Goal: Task Accomplishment & Management: Manage account settings

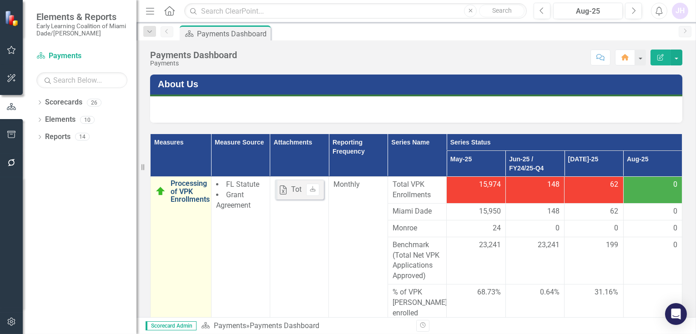
click at [181, 192] on link "Processing of VPK Enrollments" at bounding box center [190, 192] width 39 height 24
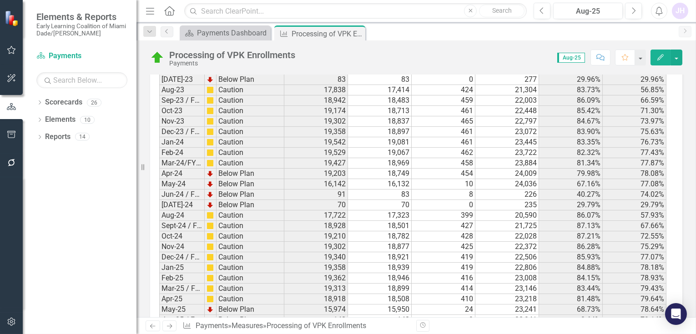
scroll to position [1446, 0]
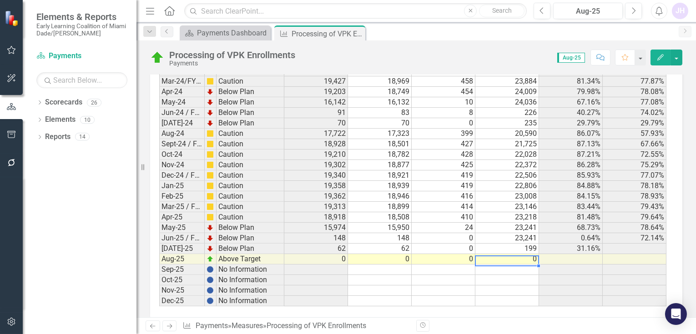
click at [517, 265] on td at bounding box center [507, 270] width 64 height 10
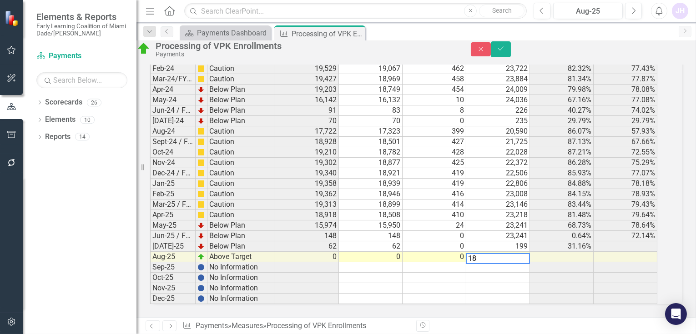
type textarea "1"
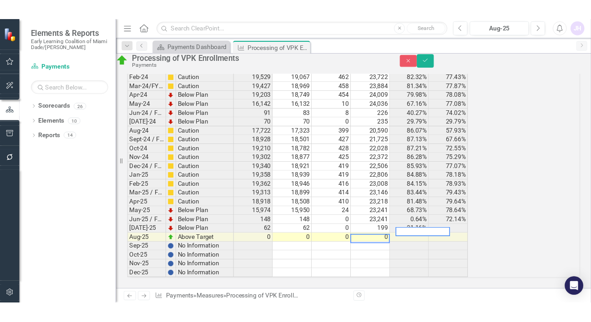
scroll to position [1509, 0]
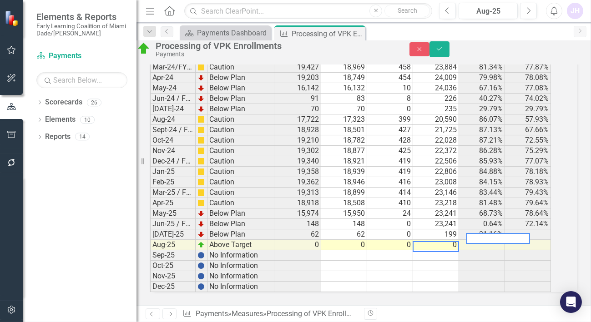
click at [454, 251] on td "0" at bounding box center [436, 245] width 46 height 10
click at [445, 256] on td at bounding box center [436, 256] width 46 height 10
click at [449, 246] on td "0" at bounding box center [436, 245] width 46 height 10
click at [433, 242] on textarea "19" at bounding box center [435, 236] width 46 height 11
click at [403, 247] on td "0" at bounding box center [390, 245] width 46 height 10
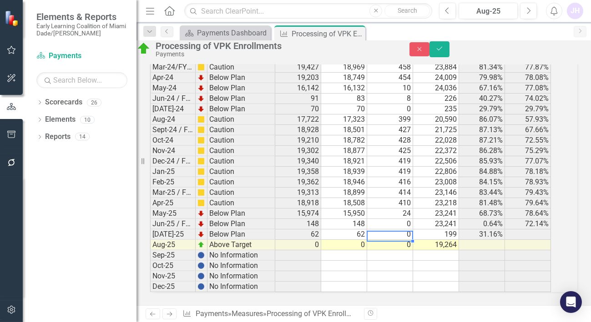
click at [411, 248] on td "0" at bounding box center [390, 245] width 46 height 10
type textarea "0"
click at [366, 249] on td "0" at bounding box center [344, 245] width 46 height 10
type textarea "15888"
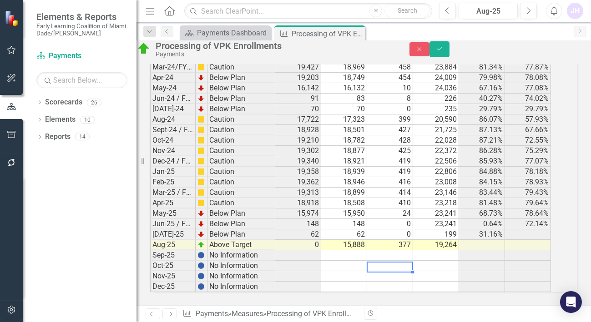
click at [403, 278] on td at bounding box center [390, 277] width 46 height 10
click at [443, 51] on icon "Save" at bounding box center [439, 48] width 8 height 6
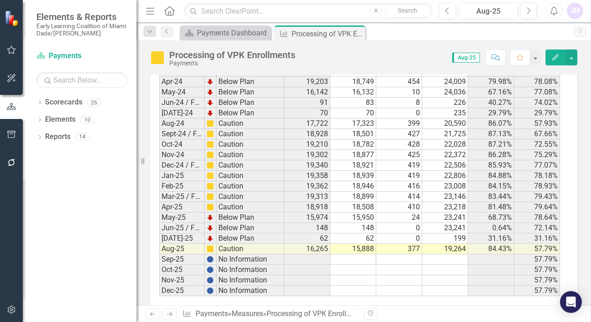
scroll to position [1528, 0]
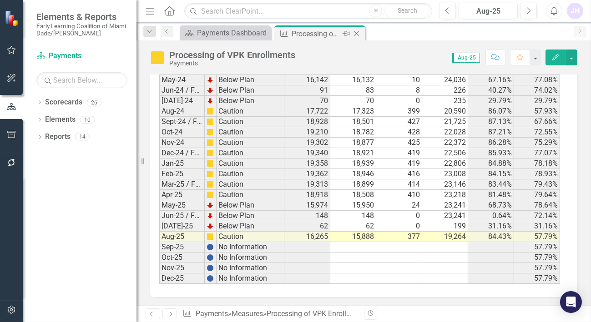
click at [359, 31] on icon "Close" at bounding box center [356, 33] width 9 height 7
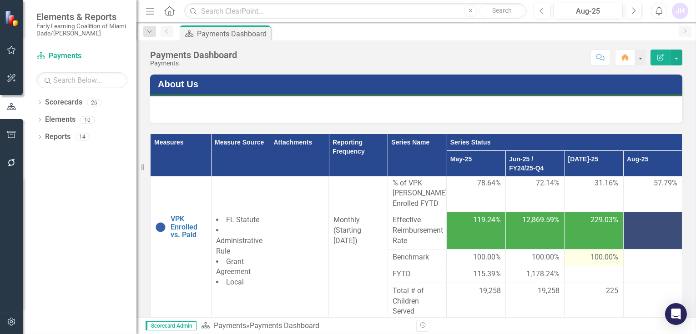
scroll to position [151, 0]
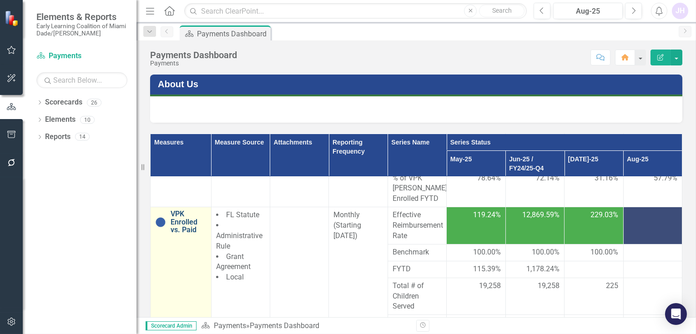
click at [186, 215] on link "VPK Enrolled vs. Paid" at bounding box center [189, 222] width 36 height 24
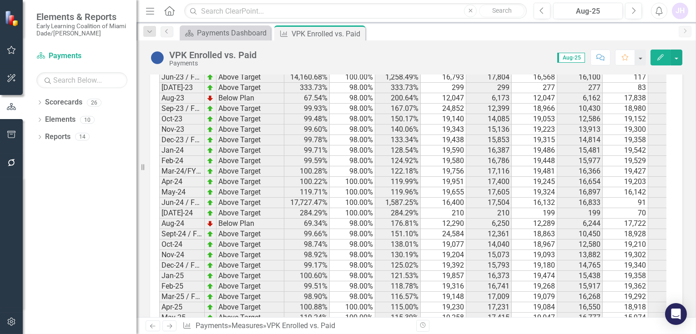
scroll to position [915, 0]
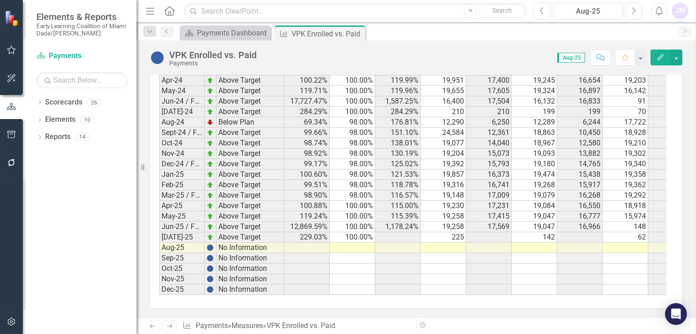
click at [590, 243] on td at bounding box center [625, 248] width 45 height 10
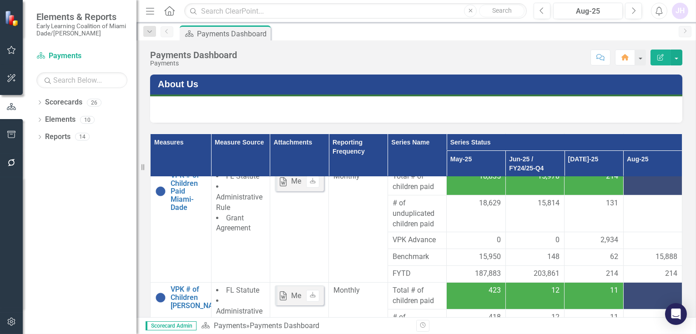
scroll to position [98, 0]
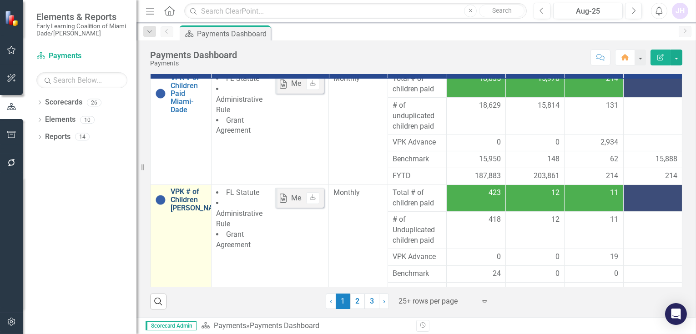
click at [190, 193] on link "VPK # of Children [PERSON_NAME]" at bounding box center [198, 200] width 55 height 24
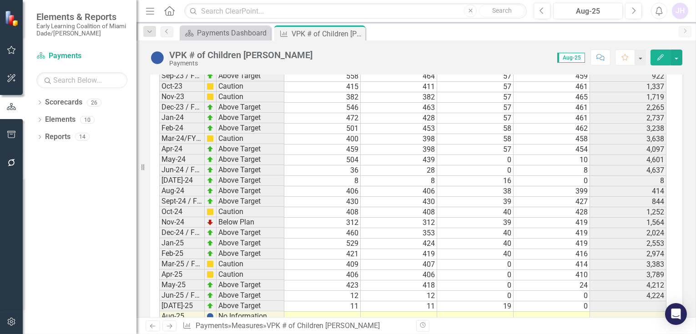
scroll to position [1594, 0]
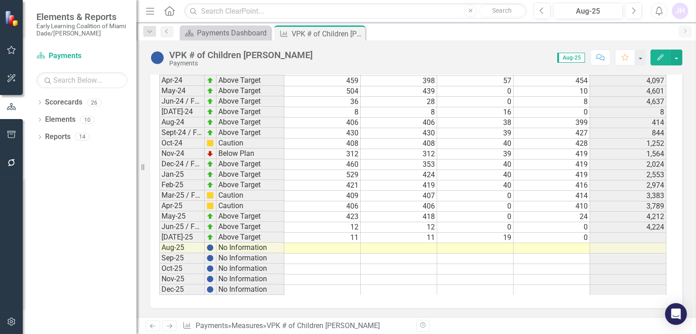
click at [577, 243] on td at bounding box center [551, 248] width 76 height 10
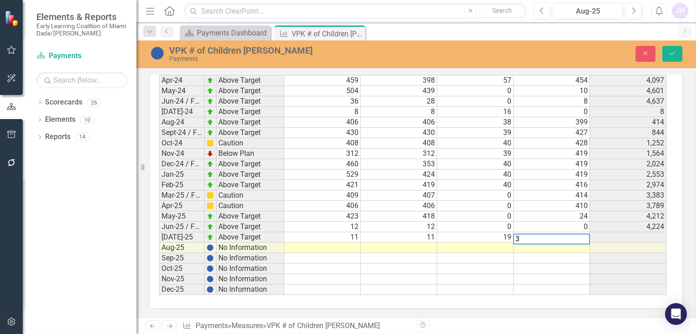
scroll to position [1594, 0]
type textarea "377"
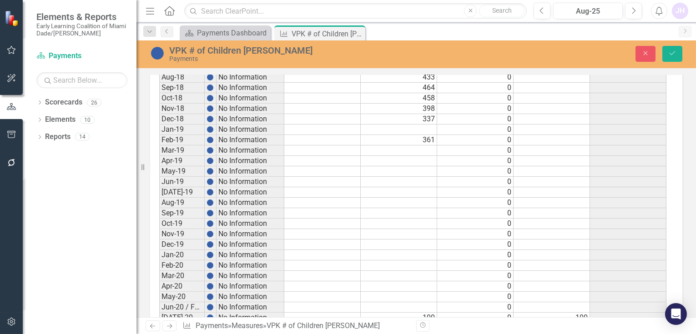
scroll to position [786, 0]
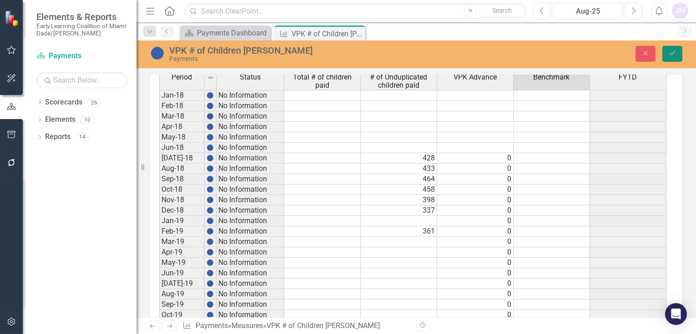
click at [679, 49] on button "Save" at bounding box center [672, 54] width 20 height 16
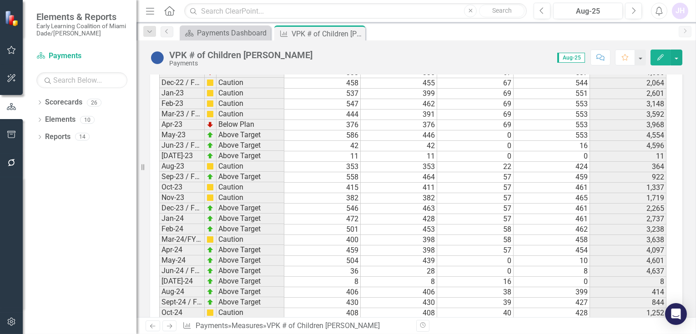
scroll to position [1566, 0]
